Goal: Task Accomplishment & Management: Complete application form

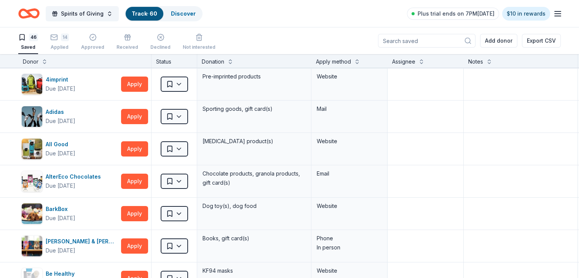
click at [40, 14] on icon "Home" at bounding box center [28, 14] width 21 height 18
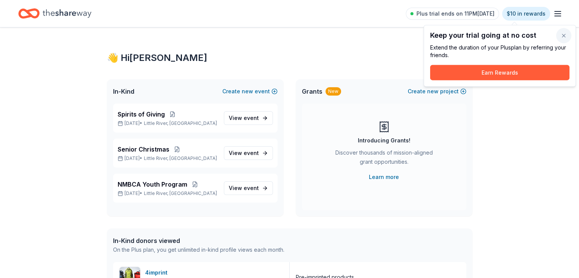
click at [564, 35] on button "button" at bounding box center [563, 35] width 15 height 15
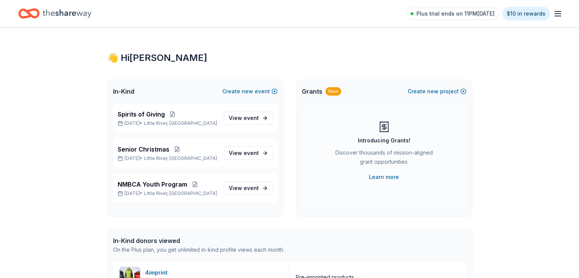
click at [76, 14] on icon "Home" at bounding box center [67, 14] width 49 height 16
click at [553, 17] on icon "button" at bounding box center [557, 13] width 9 height 9
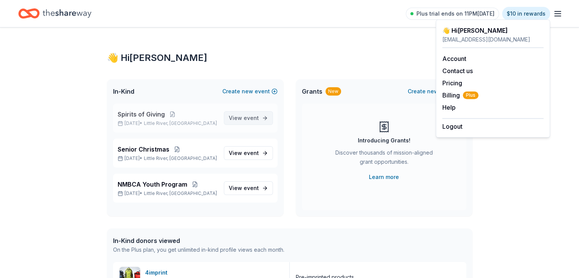
click at [264, 119] on link "View event" at bounding box center [248, 118] width 49 height 14
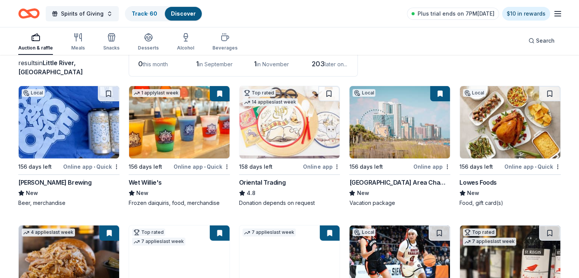
scroll to position [61, 0]
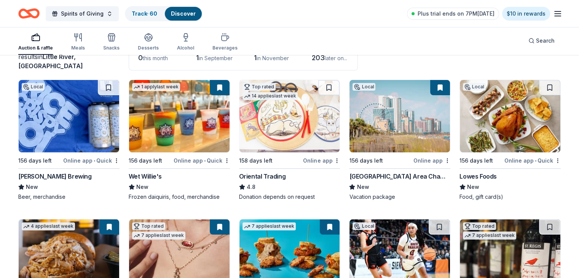
click at [79, 122] on img at bounding box center [69, 116] width 101 height 72
click at [283, 127] on img at bounding box center [290, 116] width 101 height 72
click at [153, 11] on link "Track · 60" at bounding box center [145, 13] width 26 height 6
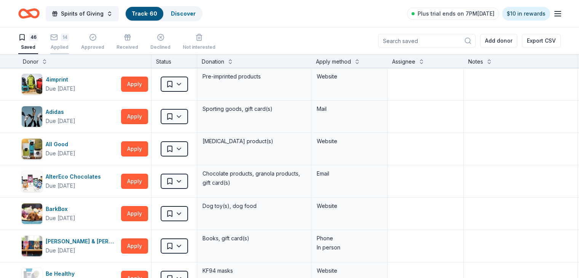
click at [69, 37] on div "14" at bounding box center [59, 38] width 19 height 8
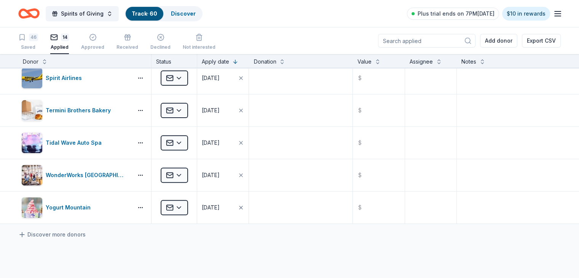
scroll to position [303, 0]
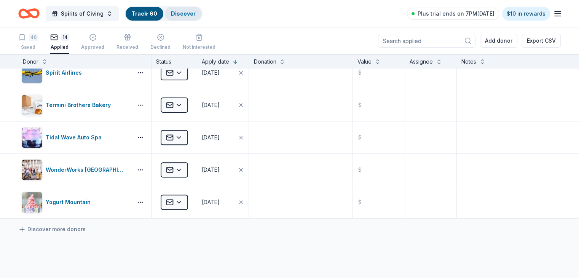
click at [196, 14] on link "Discover" at bounding box center [183, 13] width 25 height 6
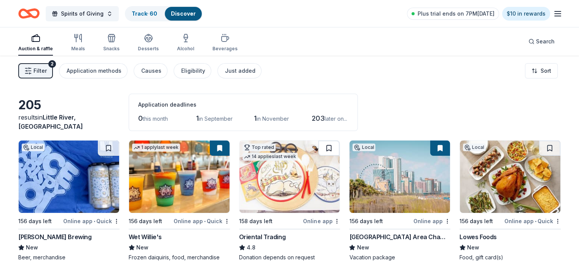
click at [328, 146] on button at bounding box center [328, 148] width 21 height 15
click at [328, 146] on div at bounding box center [328, 148] width 21 height 15
click at [155, 11] on link "Track · 61" at bounding box center [144, 13] width 24 height 6
click at [156, 13] on link "Track · 61" at bounding box center [144, 13] width 24 height 6
click at [193, 14] on link "Discover" at bounding box center [181, 13] width 25 height 6
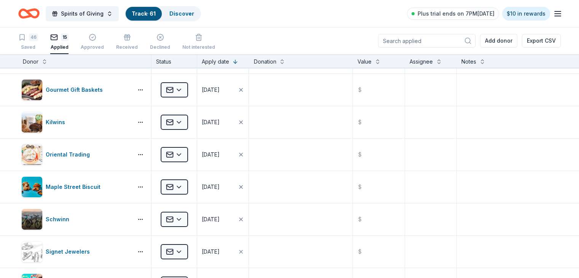
scroll to position [86, 0]
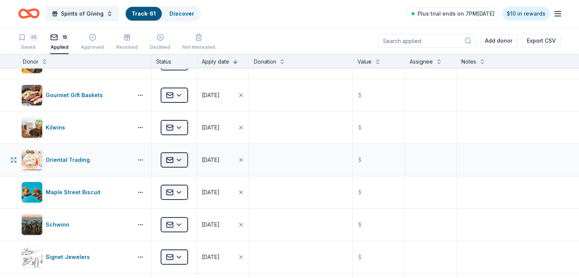
click at [192, 157] on html "Spirits of Giving Track · 61 Discover Plus trial ends on 7PM, 8/30 $10 in rewar…" at bounding box center [289, 139] width 579 height 278
click at [156, 10] on link "Track · 61" at bounding box center [144, 13] width 24 height 6
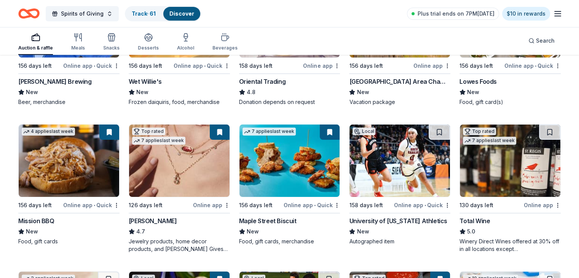
scroll to position [165, 0]
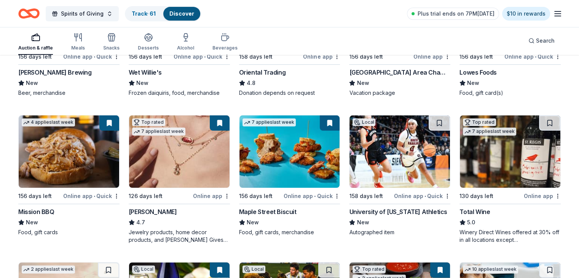
click at [578, 124] on div "205 results in Little River, SC Application deadlines 0 this month 1 in Septemb…" at bounding box center [289, 245] width 579 height 708
click at [500, 160] on img at bounding box center [510, 151] width 101 height 72
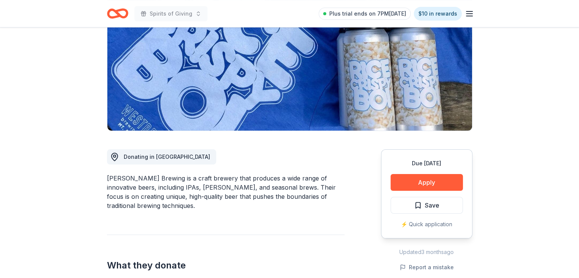
scroll to position [105, 0]
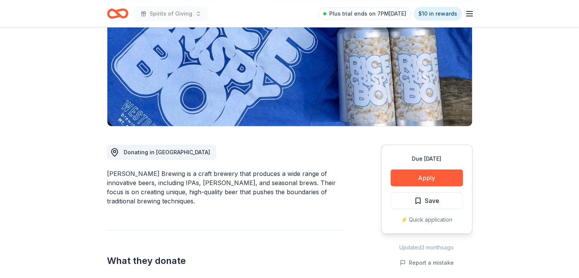
drag, startPoint x: 576, startPoint y: 104, endPoint x: 576, endPoint y: 141, distance: 36.6
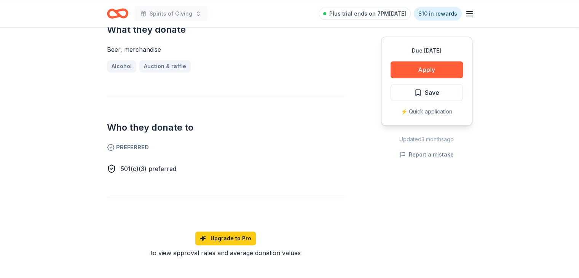
scroll to position [331, 0]
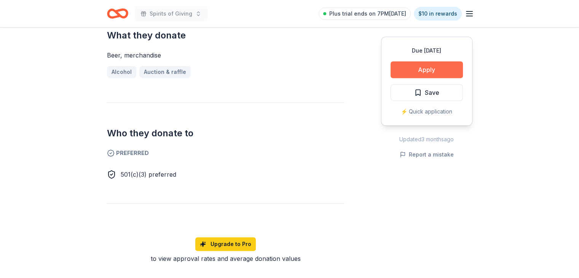
click at [431, 70] on button "Apply" at bounding box center [427, 69] width 72 height 17
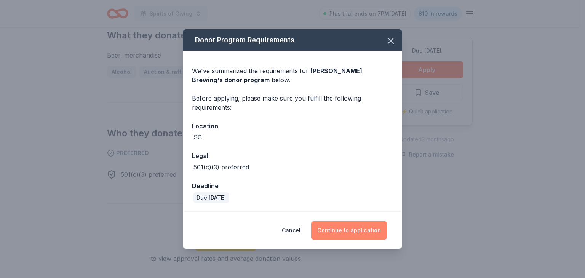
click at [355, 231] on button "Continue to application" at bounding box center [349, 230] width 76 height 18
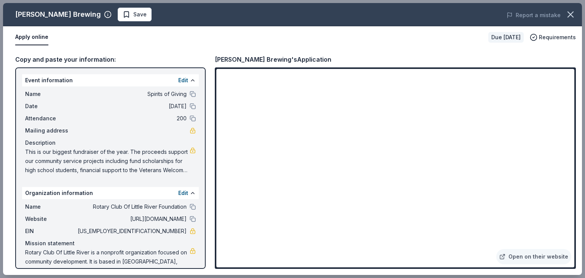
drag, startPoint x: 585, startPoint y: 150, endPoint x: 584, endPoint y: 156, distance: 6.1
click at [579, 156] on div "Westbrook Brewing Save Report a mistake Apply online Due in 156 days Requiremen…" at bounding box center [292, 139] width 585 height 278
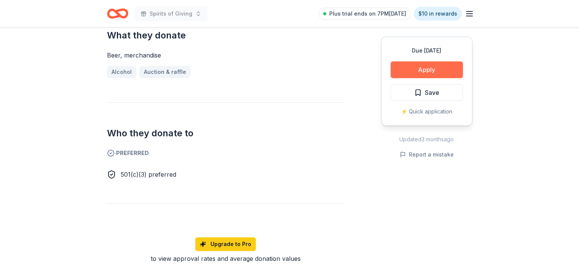
click at [433, 69] on button "Apply" at bounding box center [427, 69] width 72 height 17
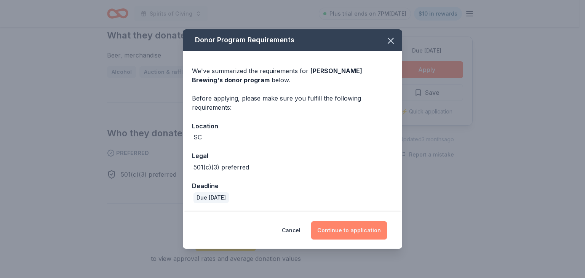
click at [356, 231] on button "Continue to application" at bounding box center [349, 230] width 76 height 18
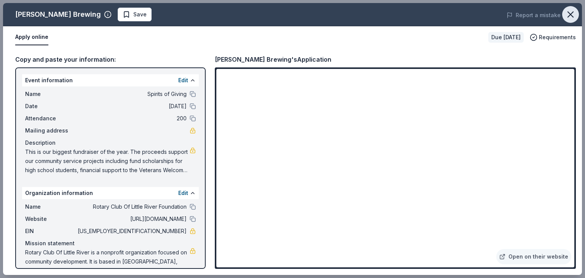
click at [570, 16] on icon "button" at bounding box center [570, 14] width 11 height 11
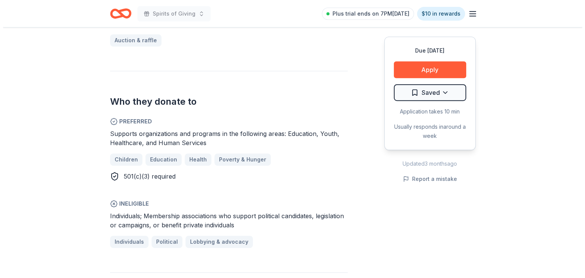
scroll to position [350, 0]
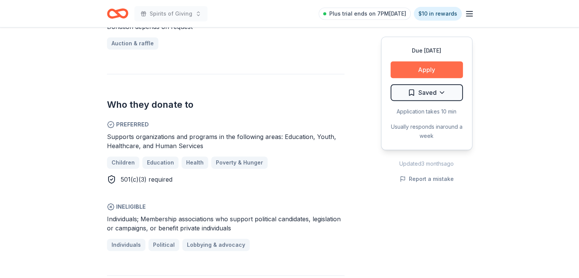
click at [428, 69] on button "Apply" at bounding box center [427, 69] width 72 height 17
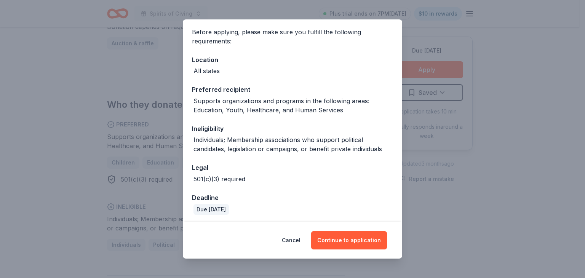
scroll to position [58, 0]
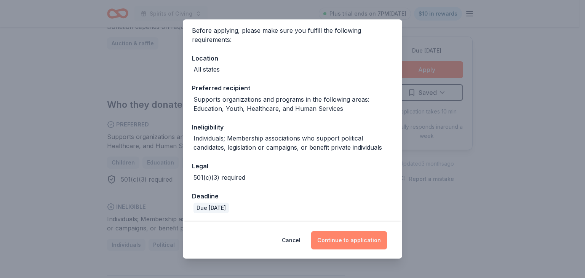
click at [355, 237] on button "Continue to application" at bounding box center [349, 240] width 76 height 18
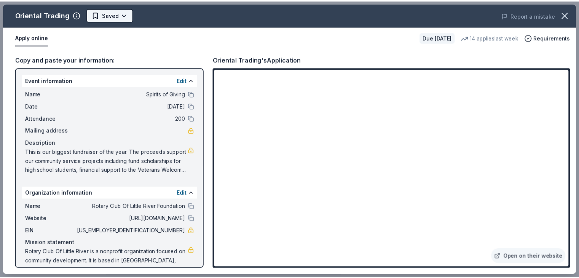
scroll to position [0, 0]
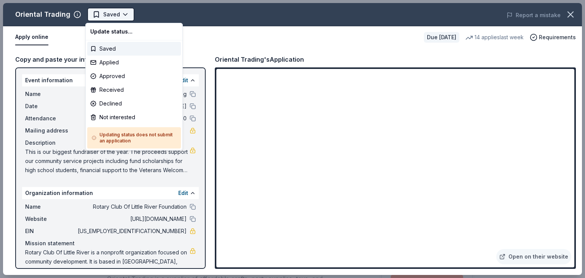
click at [124, 13] on html "Spirits of Giving Saved Apply Due in 158 days Share Oriental Trading 4.8 • 118 …" at bounding box center [292, 139] width 585 height 278
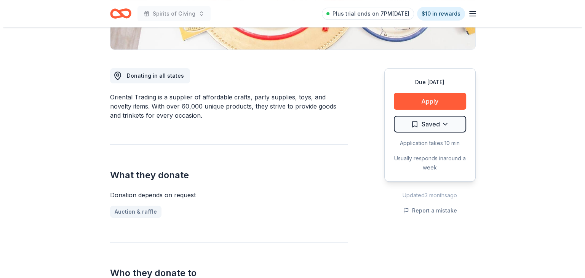
scroll to position [173, 0]
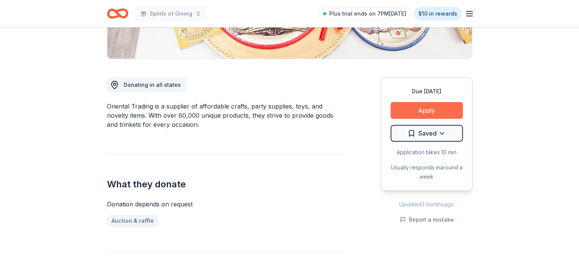
click at [422, 112] on button "Apply" at bounding box center [427, 110] width 72 height 17
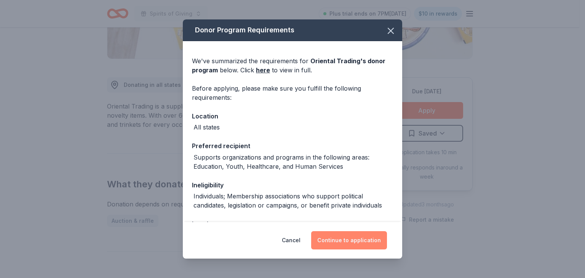
click at [352, 241] on button "Continue to application" at bounding box center [349, 240] width 76 height 18
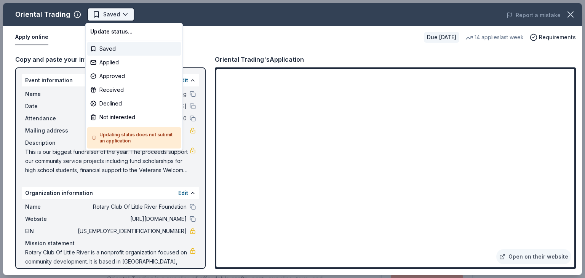
click at [123, 14] on html "Spirits of Giving Saved Apply Due in 158 days Share Oriental Trading 4.8 • 118 …" at bounding box center [292, 139] width 585 height 278
click at [109, 61] on div "Applied" at bounding box center [134, 63] width 94 height 14
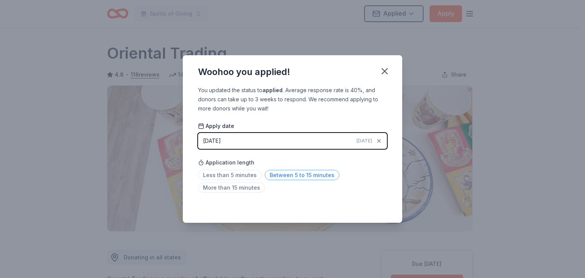
click at [303, 176] on span "Between 5 to 15 minutes" at bounding box center [302, 175] width 75 height 10
click at [385, 70] on icon "button" at bounding box center [384, 71] width 11 height 11
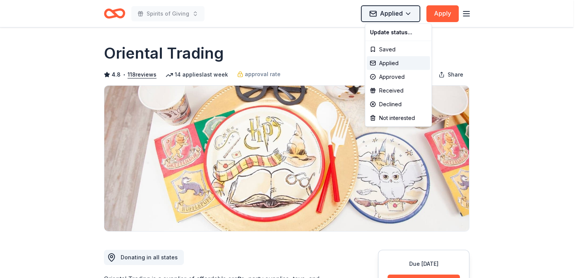
click at [413, 11] on html "Spirits of Giving Applied Apply Due in 158 days Share Oriental Trading 4.8 • 11…" at bounding box center [289, 139] width 579 height 278
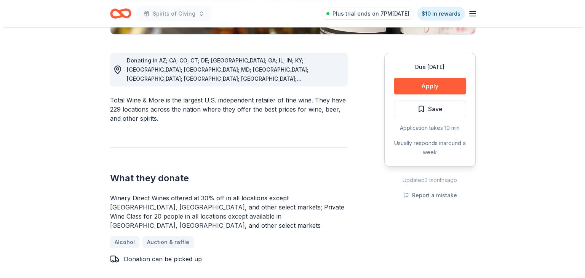
scroll to position [206, 0]
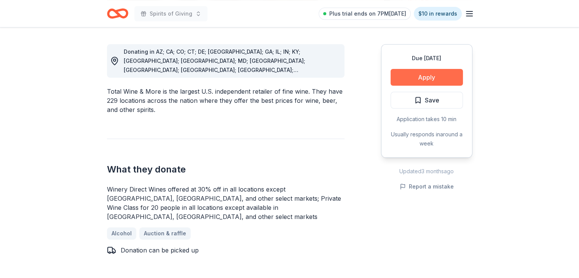
click at [427, 75] on button "Apply" at bounding box center [427, 77] width 72 height 17
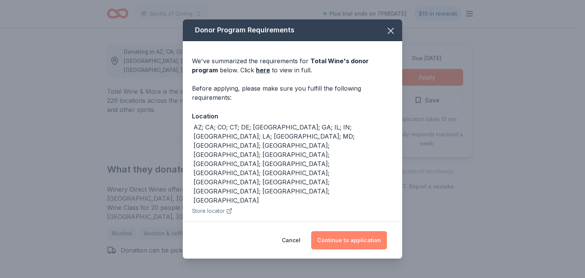
click at [353, 238] on button "Continue to application" at bounding box center [349, 240] width 76 height 18
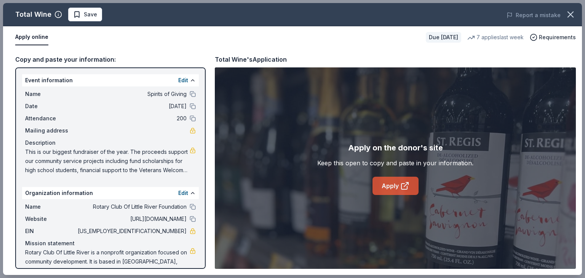
click at [395, 185] on link "Apply" at bounding box center [395, 186] width 46 height 18
